Goal: Information Seeking & Learning: Learn about a topic

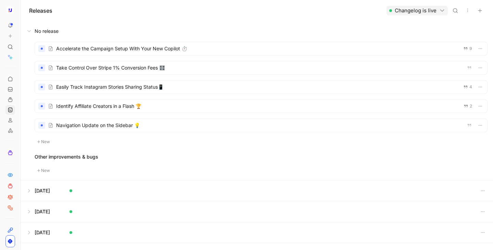
click at [117, 66] on div at bounding box center [261, 67] width 452 height 13
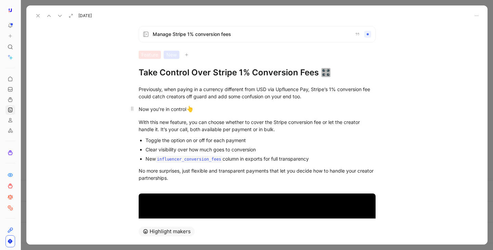
click at [269, 103] on p "Now you’re in control 👆" at bounding box center [257, 109] width 263 height 13
click at [209, 110] on div "Now you’re in control 👆" at bounding box center [257, 109] width 237 height 9
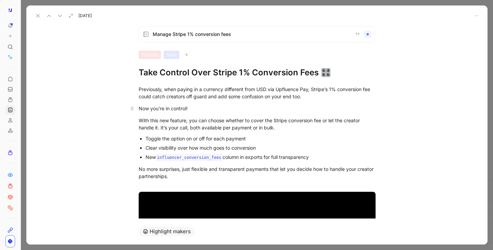
click at [214, 103] on p "Now you’re in control!" at bounding box center [257, 108] width 263 height 11
click at [214, 105] on div "Now you’re in control!" at bounding box center [257, 108] width 237 height 7
click at [206, 98] on div "Previously, when paying in a currency different from USD via Upfluence Pay, Str…" at bounding box center [257, 93] width 237 height 14
click at [281, 96] on div "Previously, when paying in a currency different from USD via Upfluence Pay, Str…" at bounding box center [257, 93] width 237 height 14
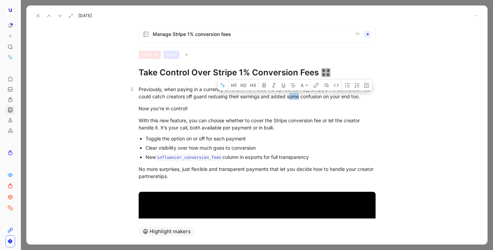
drag, startPoint x: 289, startPoint y: 96, endPoint x: 300, endPoint y: 96, distance: 11.0
click at [300, 96] on div "Previously, when paying in a currency different from USD via Upfluence Pay, Str…" at bounding box center [257, 93] width 237 height 14
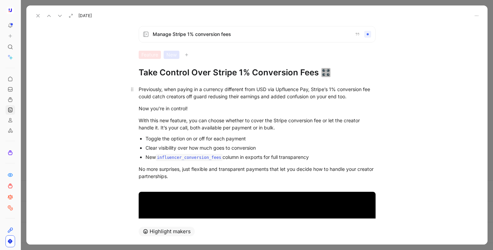
click at [220, 97] on div "Previously, when paying in a currency different from USD via Upfluence Pay, Str…" at bounding box center [257, 93] width 237 height 14
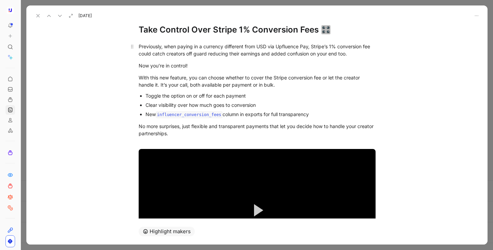
scroll to position [44, 0]
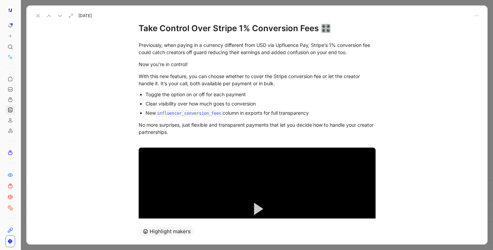
click at [298, 98] on p "Toggle the option on or off for each payment" at bounding box center [261, 94] width 230 height 9
click at [203, 64] on div "Now you’re in control!" at bounding box center [257, 64] width 237 height 7
click at [159, 87] on div "With this new feature, you can choose whether to cover the Stripe conversion fe…" at bounding box center [257, 80] width 237 height 14
click at [199, 75] on div "With this new feature, you can choose whether to cover the Stripe conversion fe…" at bounding box center [257, 80] width 237 height 14
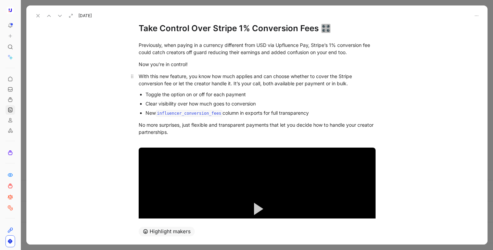
click at [241, 77] on div "With this new feature, you know how much applies and can choose whether to cove…" at bounding box center [257, 80] width 237 height 14
click at [233, 77] on div "With this new feature, you know how much applies and can choose whether to cove…" at bounding box center [257, 80] width 237 height 14
click at [254, 76] on div "With this new feature, you know how much applies and can choose whether to cove…" at bounding box center [257, 80] width 237 height 14
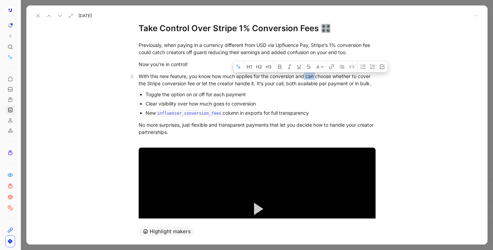
drag, startPoint x: 306, startPoint y: 77, endPoint x: 316, endPoint y: 77, distance: 10.3
click at [316, 77] on div "With this new feature, you know how much applies for the conversion and can cho…" at bounding box center [257, 80] width 237 height 14
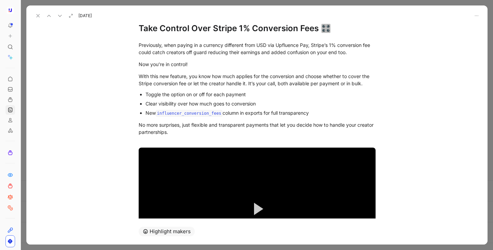
click at [271, 93] on div "Toggle the option on or off for each payment" at bounding box center [261, 94] width 230 height 7
click at [264, 103] on div "Clear visibility over how much goes to conversion" at bounding box center [261, 103] width 230 height 7
click at [183, 94] on div "Toggle the option on or off for each payment" at bounding box center [261, 94] width 230 height 7
click at [185, 94] on div "Toggle the option on or off for each payment" at bounding box center [261, 94] width 230 height 7
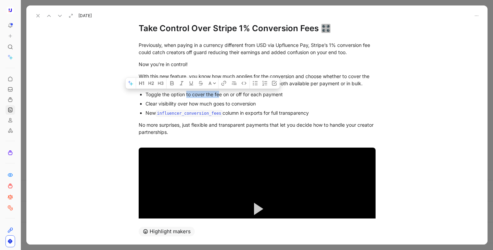
drag, startPoint x: 186, startPoint y: 95, endPoint x: 220, endPoint y: 94, distance: 34.2
click at [220, 94] on div "Toggle the option to cover the fee on or off for each payment" at bounding box center [261, 94] width 230 height 7
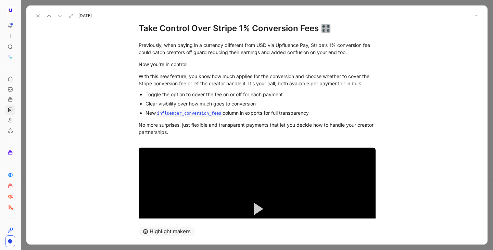
click at [224, 95] on div "Toggle the option to cover the fee on or off for each payment" at bounding box center [261, 94] width 230 height 7
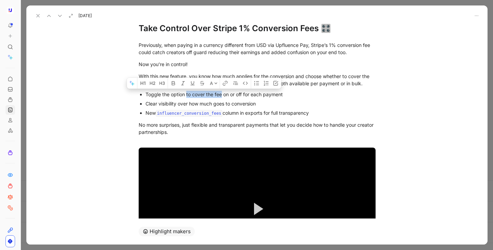
drag, startPoint x: 222, startPoint y: 95, endPoint x: 187, endPoint y: 96, distance: 35.3
click at [187, 96] on div "Toggle the option to cover the fee on or off for each payment" at bounding box center [261, 94] width 230 height 7
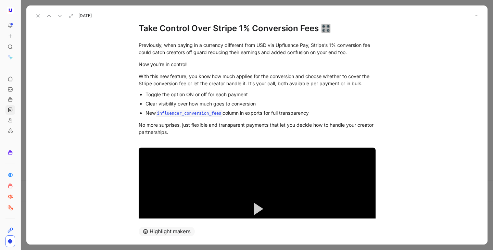
click at [206, 95] on div "Toggle the option ON or off for each payment" at bounding box center [261, 94] width 230 height 7
click at [266, 102] on div "Clear visibility over how much goes to conversion" at bounding box center [261, 103] width 230 height 7
click at [342, 116] on div "New influencer_conversion_fees column in exports for full transparency" at bounding box center [261, 113] width 230 height 8
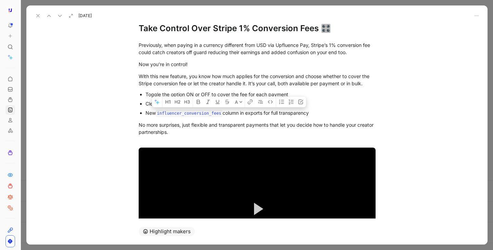
drag, startPoint x: 342, startPoint y: 116, endPoint x: 146, endPoint y: 113, distance: 196.6
click at [146, 113] on div "New influencer_conversion_fees column in exports for full transparency" at bounding box center [261, 113] width 230 height 8
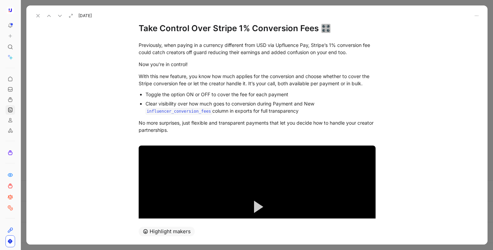
click at [278, 104] on div "Clear visibility over how much goes to conversion during Payment and New influe…" at bounding box center [261, 107] width 230 height 15
click at [305, 106] on div "Clear visibility over how much goes to conversion during payment and New influe…" at bounding box center [261, 107] width 230 height 15
click at [311, 112] on div "Clear visibility over how much goes to conversion during payment (along with a …" at bounding box center [261, 107] width 230 height 15
click at [213, 113] on div "Clear visibility over how much goes to conversion during payment (along with a …" at bounding box center [261, 107] width 230 height 15
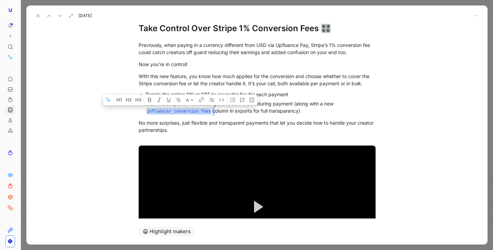
drag, startPoint x: 214, startPoint y: 112, endPoint x: 138, endPoint y: 113, distance: 76.4
click at [138, 113] on ul "Toggle the option ON or OFF to cover the fee for each payment Clear visibility …" at bounding box center [257, 103] width 263 height 27
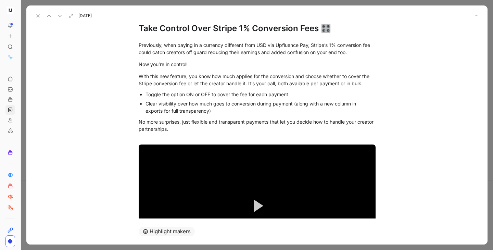
click at [223, 113] on div "Clear visibility over how much goes to conversion during payment (along with a …" at bounding box center [261, 107] width 230 height 14
click at [286, 52] on div "Previously, when paying in a currency different from USD via Upfluence Pay, Str…" at bounding box center [257, 48] width 237 height 14
click at [351, 53] on div "Previously, when paying in a currency different from USD via Upfluence Pay, Str…" at bounding box center [257, 48] width 237 height 14
click at [208, 53] on div "Previously, when paying in a currency different from USD via Upfluence Pay, Str…" at bounding box center [257, 48] width 237 height 14
click at [166, 53] on div "Previously, when paying in a currency different from USD via Upfluence Pay, Str…" at bounding box center [257, 48] width 237 height 14
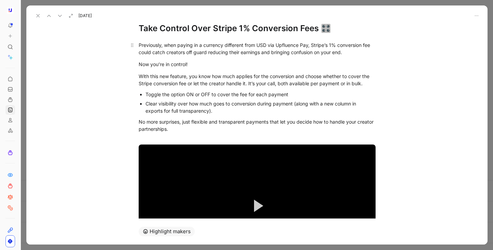
click at [152, 53] on div "Previously, when paying in a currency different from USD via Upfluence Pay, Str…" at bounding box center [257, 48] width 237 height 14
click at [260, 55] on div "Previously, when paying in a currency different from USD via Upfluence Pay, Str…" at bounding box center [257, 48] width 237 height 14
click at [153, 53] on div "Previously, when paying in a currency different from USD via Upfluence Pay, Str…" at bounding box center [257, 48] width 237 height 14
drag, startPoint x: 153, startPoint y: 53, endPoint x: 165, endPoint y: 53, distance: 12.0
click at [165, 53] on div "Previously, when paying in a currency different from USD via Upfluence Pay, Str…" at bounding box center [257, 48] width 237 height 14
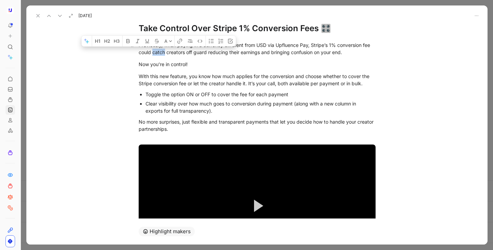
click at [154, 54] on div "Previously, when paying in a currency different from USD via Upfluence Pay, Str…" at bounding box center [257, 48] width 237 height 14
click at [153, 54] on div "Previously, when paying in a currency different from USD via Upfluence Pay, Str…" at bounding box center [257, 48] width 237 height 14
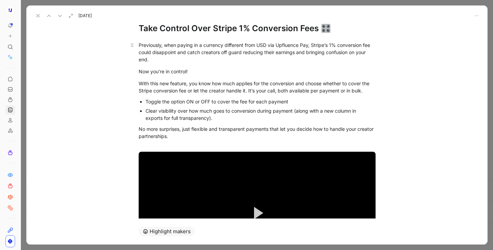
click at [243, 53] on div "Previously, when paying in a currency different from USD via Upfluence Pay, Str…" at bounding box center [257, 52] width 237 height 22
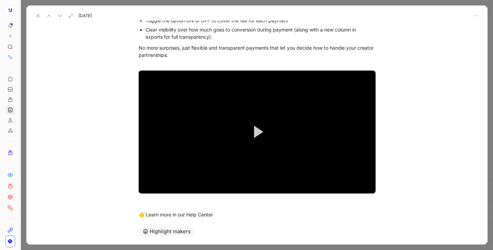
scroll to position [141, 0]
